Goal: Information Seeking & Learning: Learn about a topic

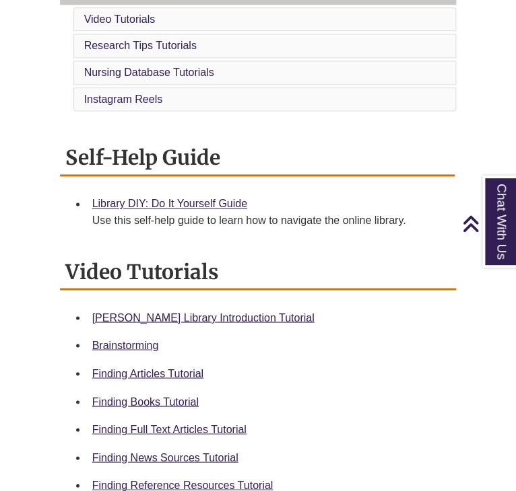
scroll to position [417, 0]
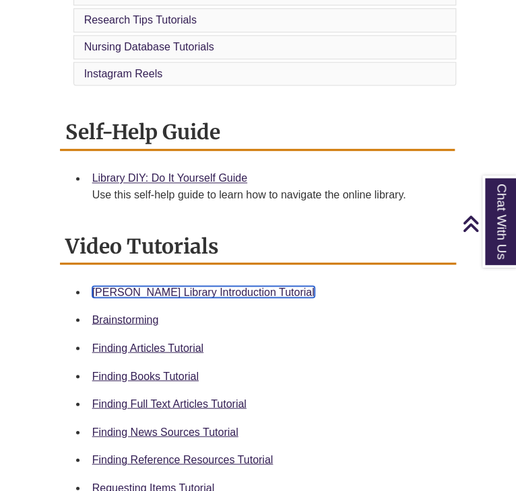
click at [174, 288] on link "[PERSON_NAME] Library Introduction Tutorial" at bounding box center [203, 291] width 222 height 11
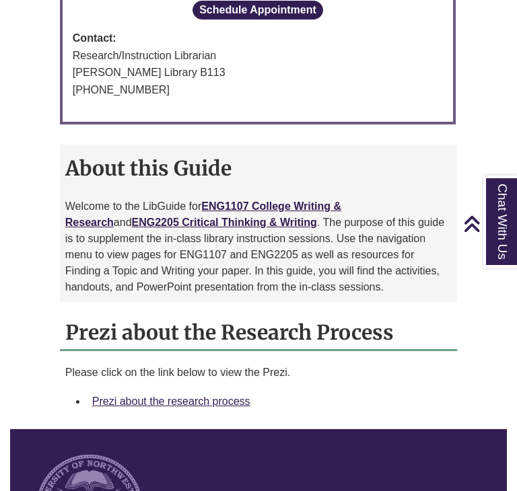
scroll to position [910, 0]
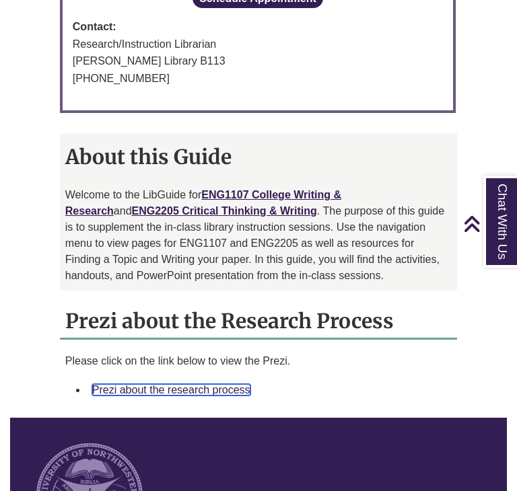
click at [229, 396] on link "Prezi about the research process" at bounding box center [171, 389] width 158 height 11
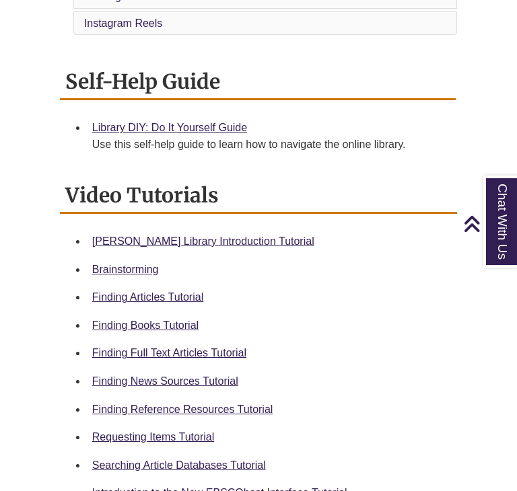
scroll to position [466, 0]
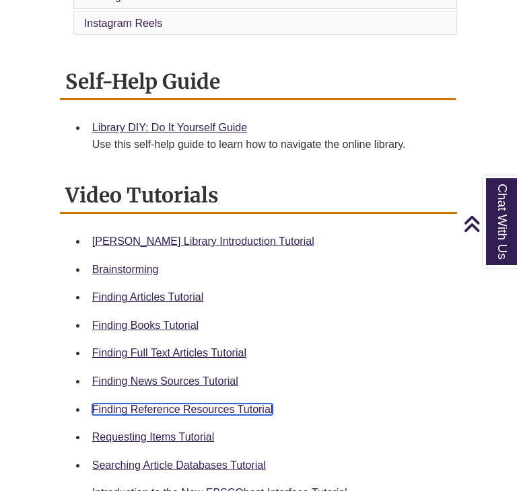
click at [186, 408] on link "Finding Reference Resources Tutorial" at bounding box center [182, 409] width 181 height 11
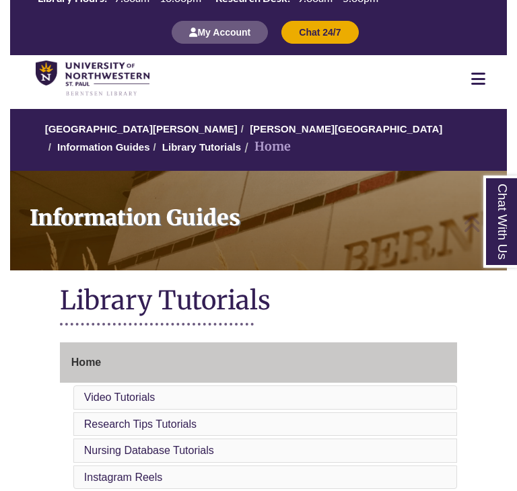
scroll to position [0, 0]
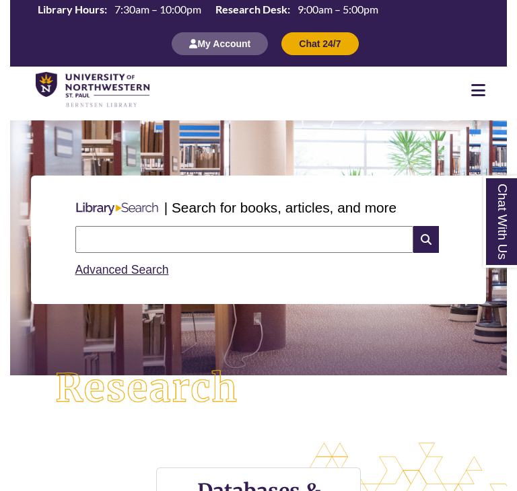
click at [203, 242] on input "text" at bounding box center [244, 239] width 339 height 27
type input "**********"
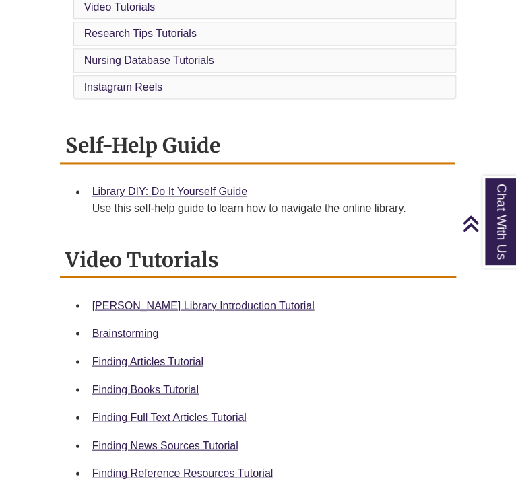
scroll to position [402, 0]
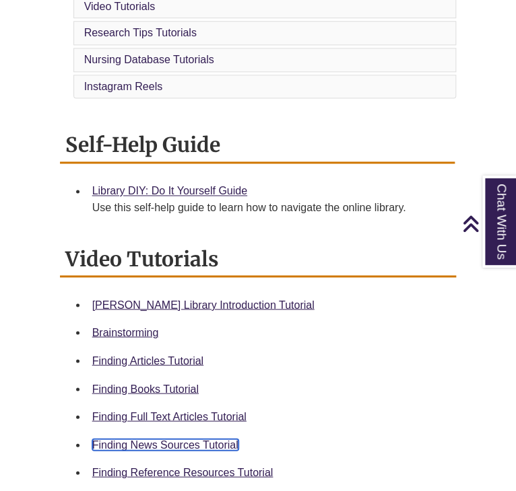
click at [199, 439] on link "Finding News Sources Tutorial" at bounding box center [165, 444] width 146 height 11
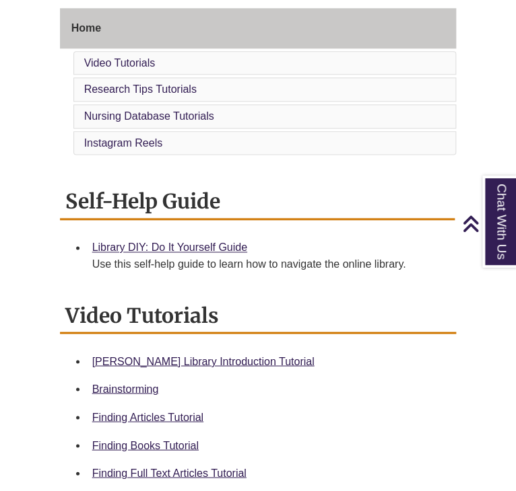
scroll to position [447, 0]
